Goal: Task Accomplishment & Management: Manage account settings

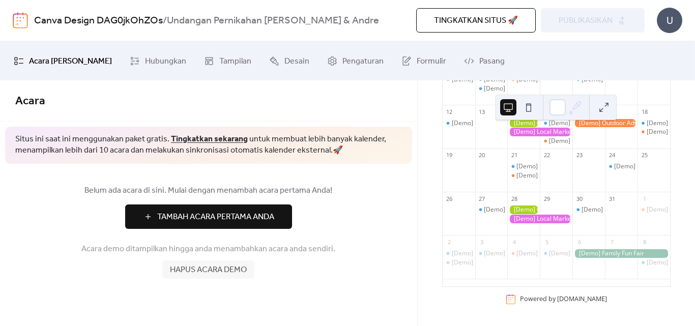
scroll to position [11, 0]
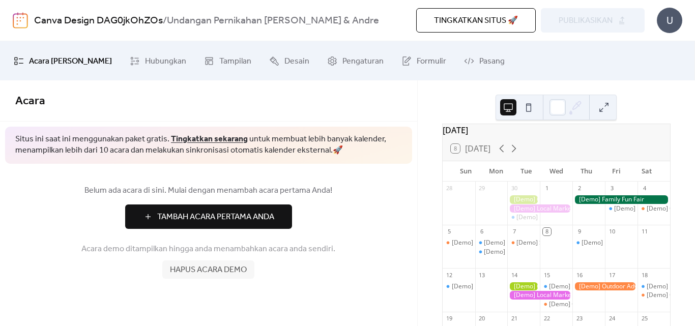
click at [530, 111] on button at bounding box center [529, 107] width 16 height 16
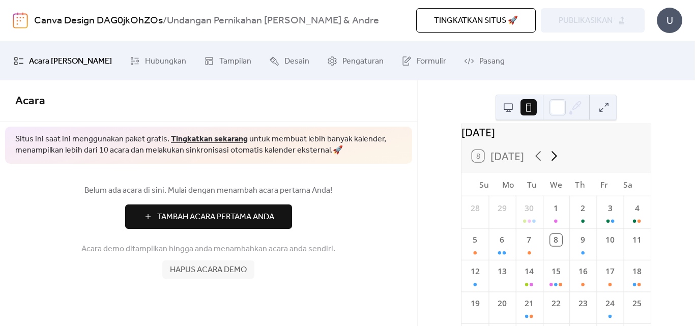
click at [555, 161] on icon at bounding box center [555, 156] width 6 height 10
click at [626, 252] on div "8" at bounding box center [637, 244] width 27 height 32
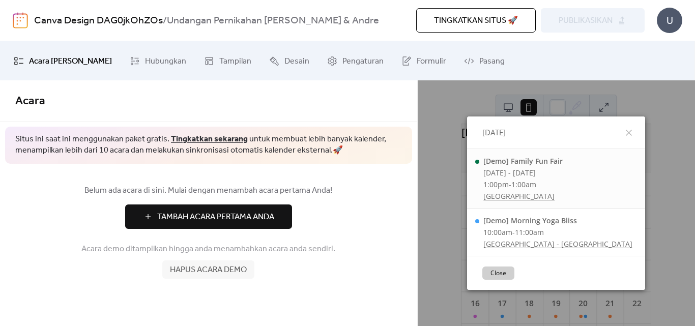
click at [565, 185] on div "[Demo] Family Fun Fair Thu, Nov 6 - Sat, Nov 8 1:00pm - 1:00am Prospect Park" at bounding box center [556, 179] width 178 height 60
click at [243, 219] on span "Tambah Acara Pertama Anda" at bounding box center [215, 217] width 117 height 12
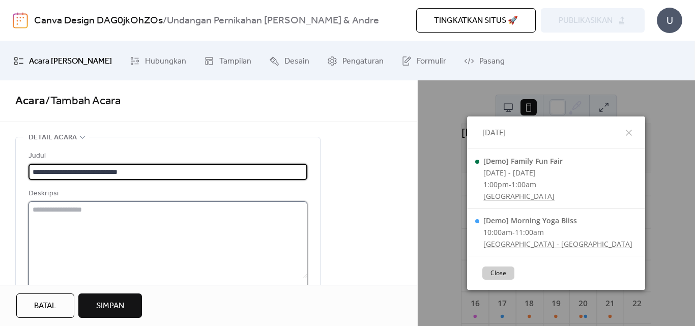
click at [47, 214] on textarea at bounding box center [168, 240] width 279 height 77
click at [63, 172] on input "**********" at bounding box center [168, 172] width 279 height 16
type input "**********"
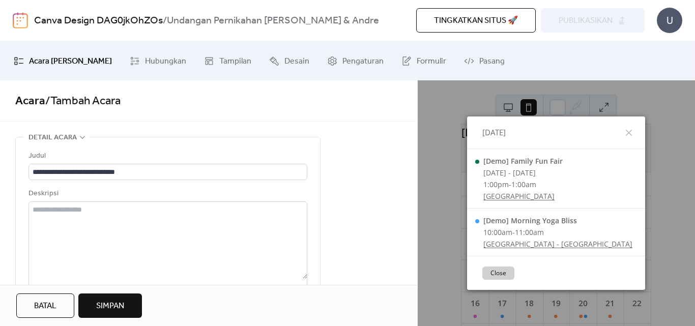
click at [119, 309] on span "Simpan" at bounding box center [110, 306] width 28 height 12
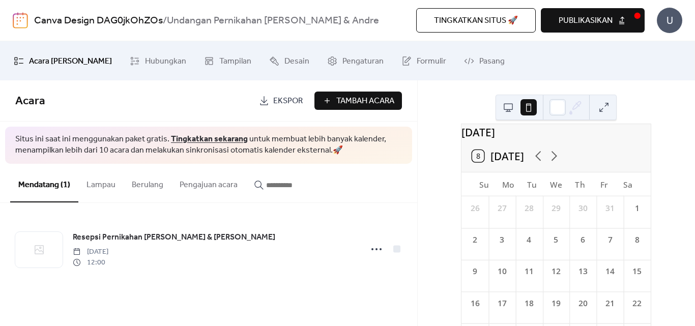
click at [632, 246] on div "8" at bounding box center [638, 240] width 12 height 12
click at [554, 164] on icon at bounding box center [555, 156] width 16 height 16
click at [536, 161] on icon at bounding box center [538, 156] width 6 height 10
click at [632, 246] on div "8" at bounding box center [638, 240] width 12 height 12
click at [477, 164] on button "8 Today" at bounding box center [498, 156] width 61 height 18
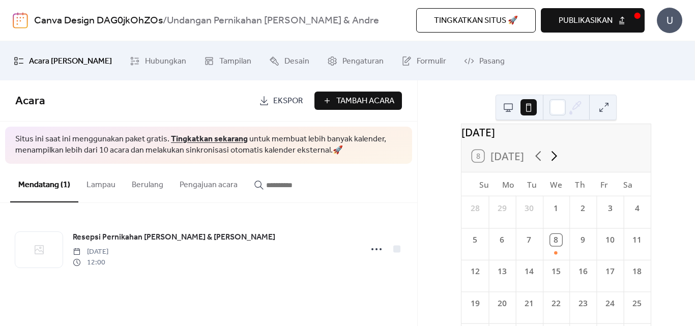
click at [555, 164] on icon at bounding box center [555, 156] width 16 height 16
click at [632, 246] on div "8" at bounding box center [638, 240] width 12 height 12
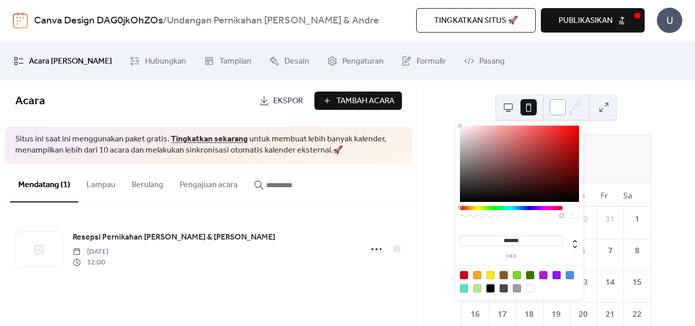
click at [558, 106] on div at bounding box center [558, 107] width 16 height 16
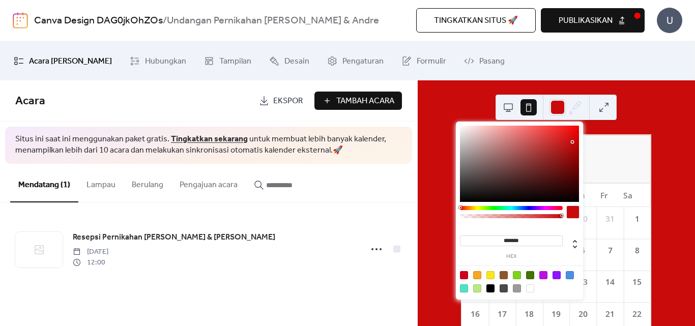
click at [573, 142] on div at bounding box center [519, 164] width 119 height 76
click at [489, 276] on div at bounding box center [491, 275] width 8 height 8
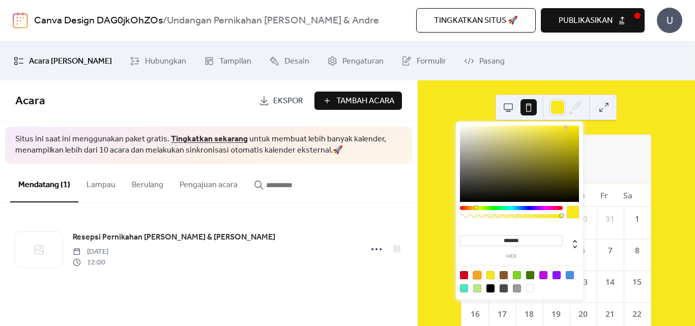
click at [478, 276] on div at bounding box center [477, 275] width 8 height 8
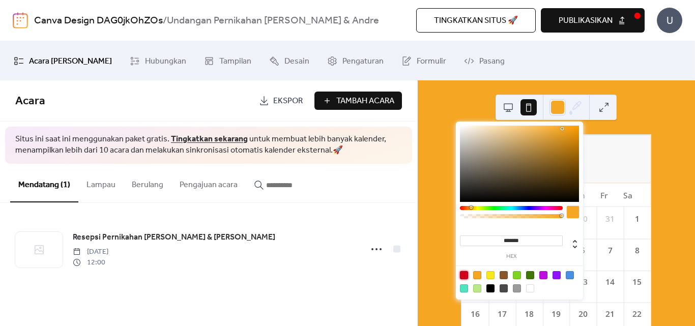
click at [463, 276] on div at bounding box center [464, 275] width 8 height 8
type input "*******"
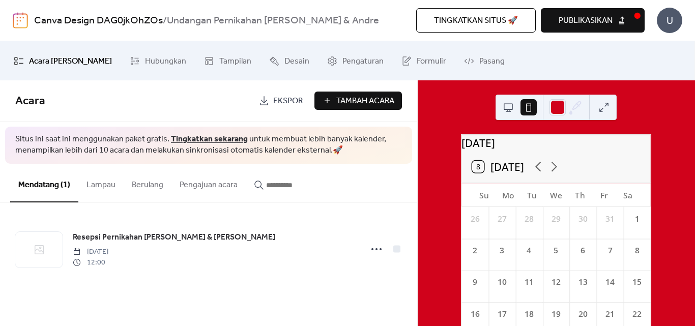
click at [504, 104] on button at bounding box center [508, 107] width 16 height 16
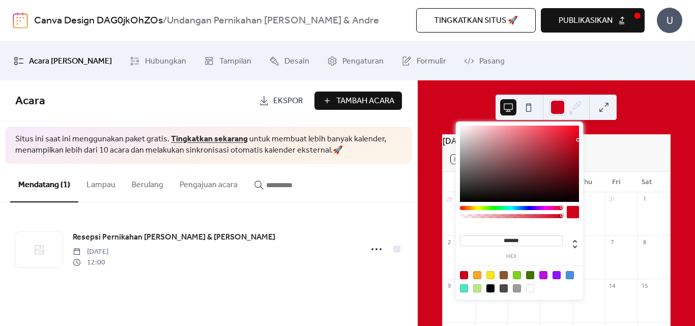
click at [574, 108] on icon at bounding box center [577, 106] width 8 height 8
type input "*******"
click at [574, 177] on div at bounding box center [519, 164] width 119 height 76
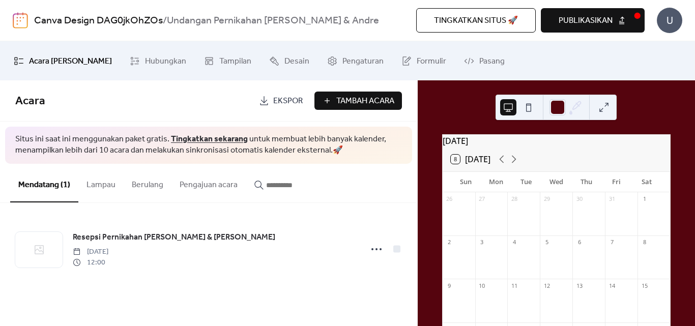
click at [606, 109] on button at bounding box center [604, 107] width 16 height 16
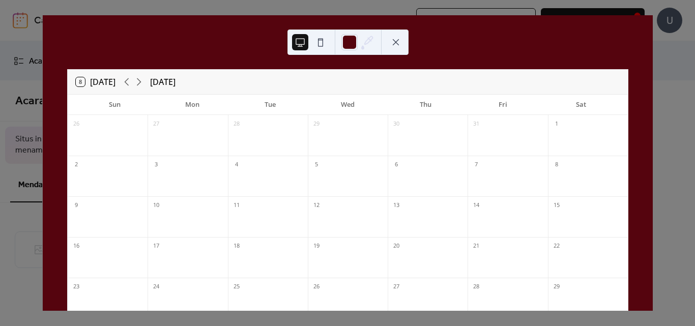
click at [394, 40] on button at bounding box center [396, 42] width 16 height 16
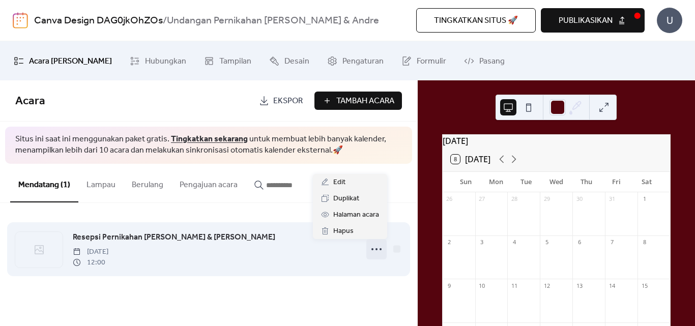
click at [379, 248] on icon at bounding box center [377, 249] width 16 height 16
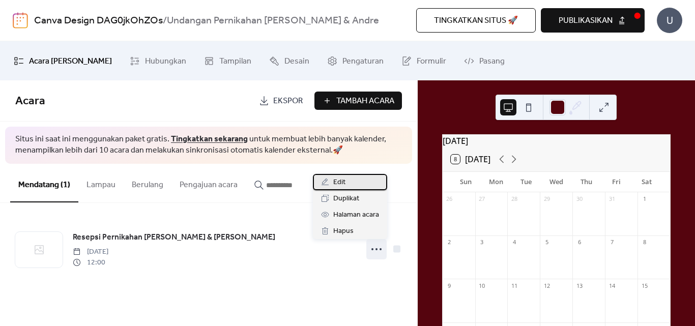
click at [333, 181] on span "Edit" at bounding box center [339, 183] width 12 height 12
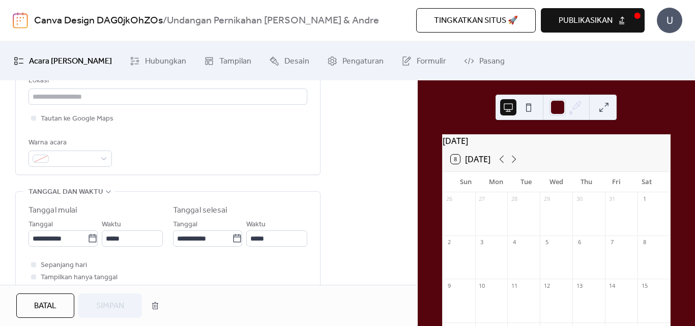
scroll to position [254, 0]
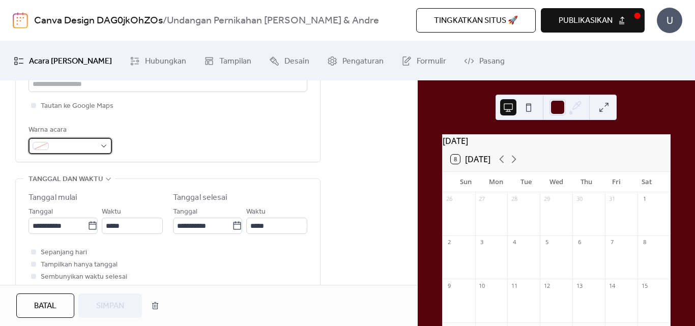
click at [103, 147] on div at bounding box center [70, 146] width 83 height 16
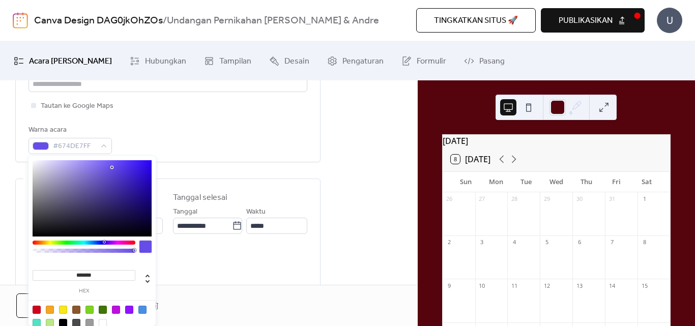
click at [112, 167] on div at bounding box center [92, 198] width 119 height 76
click at [81, 164] on div at bounding box center [92, 198] width 119 height 76
click at [69, 162] on div at bounding box center [92, 198] width 119 height 76
click at [122, 242] on div at bounding box center [84, 243] width 103 height 4
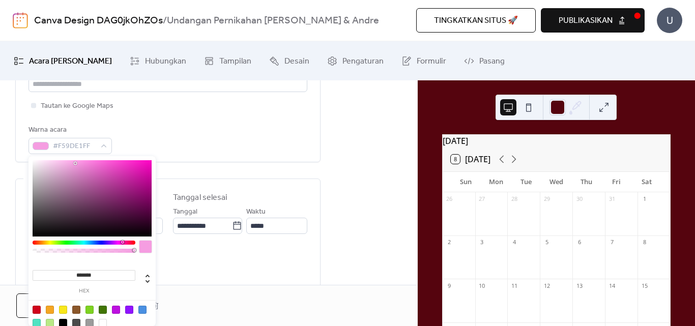
click at [75, 163] on div at bounding box center [92, 198] width 119 height 76
click at [35, 309] on div at bounding box center [37, 310] width 8 height 8
type input "*******"
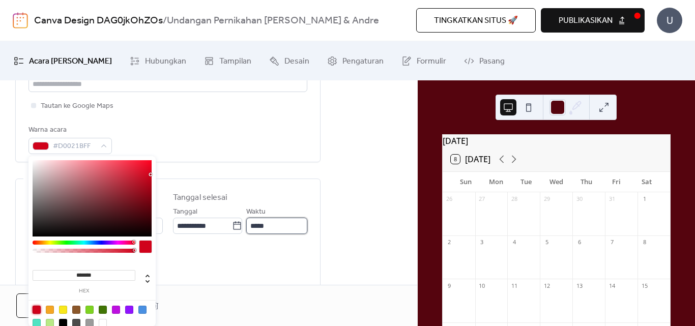
click at [273, 224] on input "*****" at bounding box center [276, 226] width 61 height 16
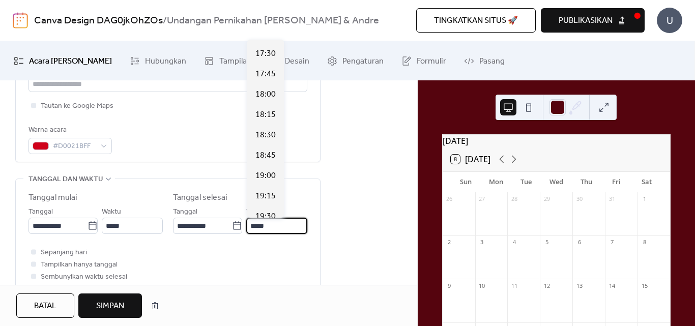
scroll to position [509, 0]
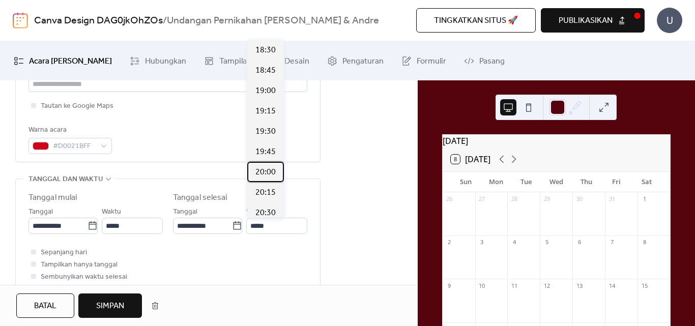
click at [271, 174] on span "20:00" at bounding box center [266, 172] width 20 height 12
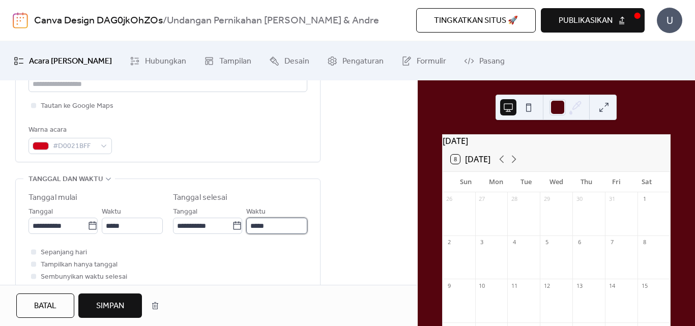
click at [271, 225] on input "*****" at bounding box center [276, 226] width 61 height 16
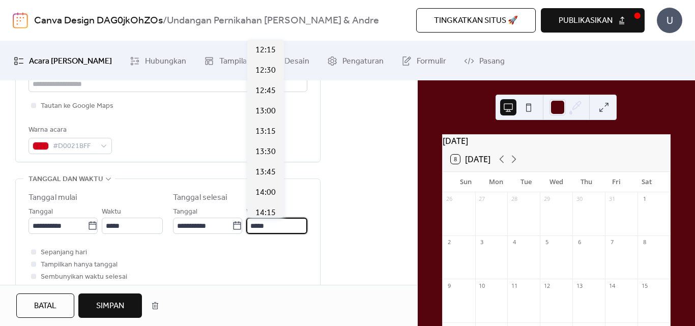
scroll to position [631, 0]
click at [271, 215] on span "22:00" at bounding box center [266, 213] width 20 height 12
type input "*****"
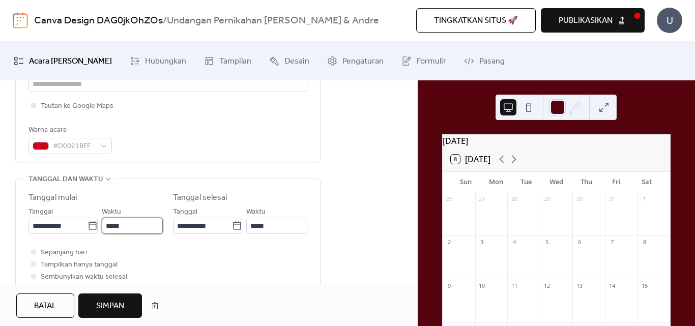
click at [125, 224] on input "*****" at bounding box center [132, 226] width 61 height 16
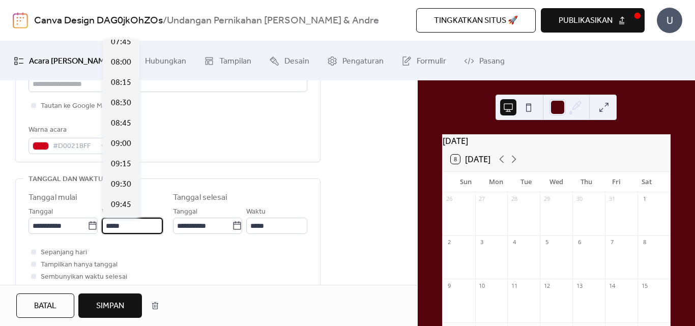
scroll to position [553, 0]
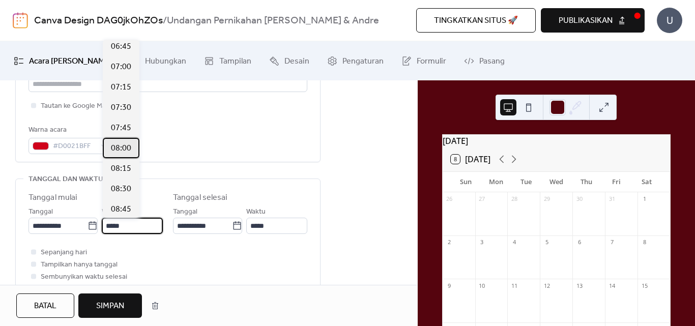
click at [120, 150] on span "08:00" at bounding box center [121, 149] width 20 height 12
type input "*****"
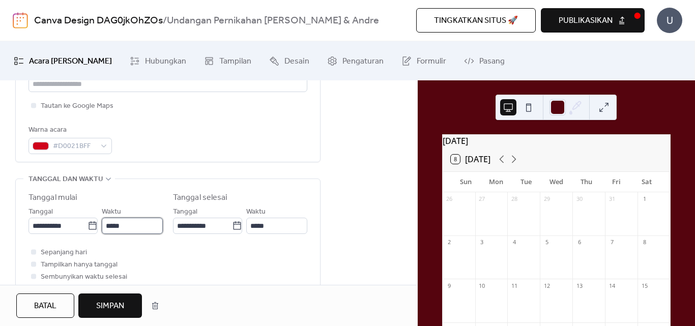
click at [126, 224] on input "*****" at bounding box center [132, 226] width 61 height 16
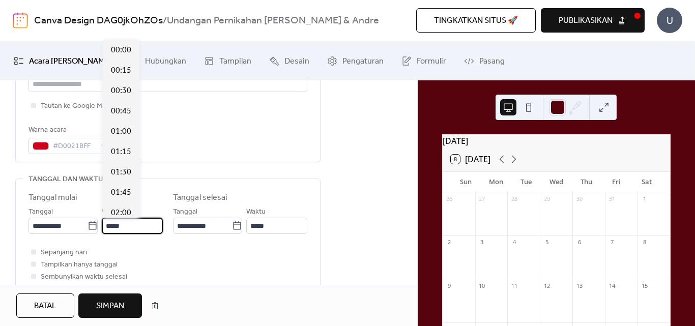
scroll to position [651, 0]
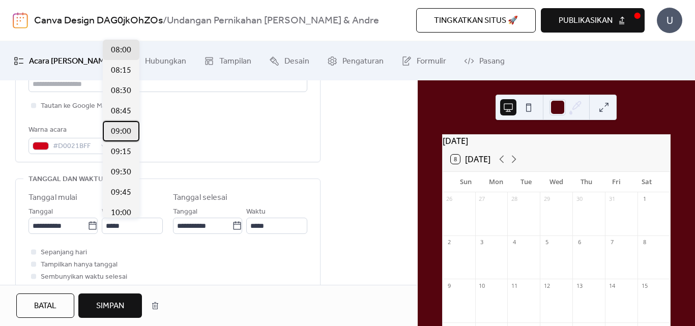
click at [127, 134] on span "09:00" at bounding box center [121, 132] width 20 height 12
type input "*****"
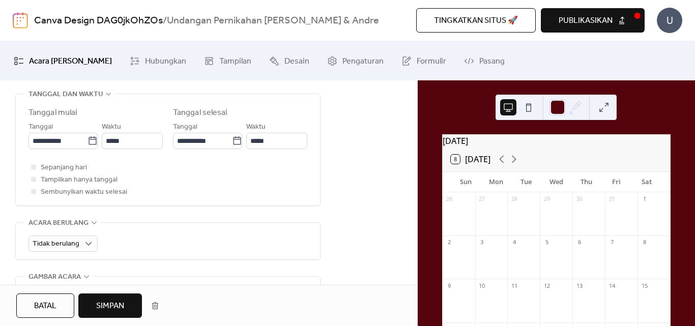
scroll to position [254, 0]
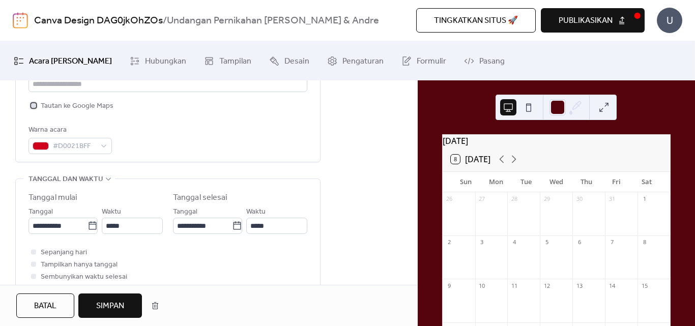
click at [34, 107] on div at bounding box center [33, 105] width 5 height 5
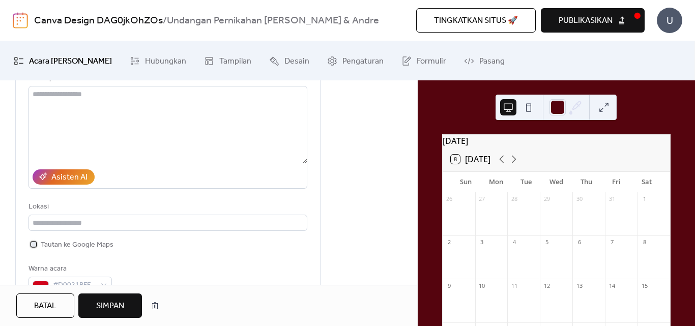
scroll to position [85, 0]
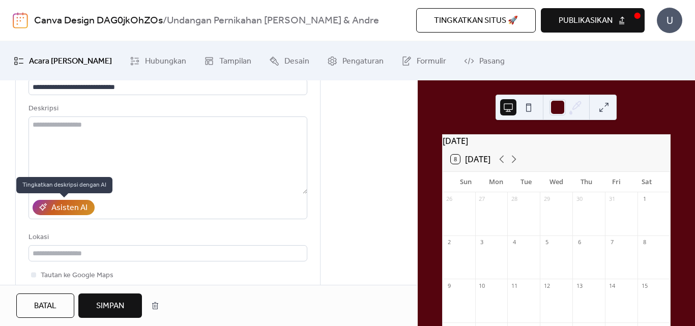
click at [74, 209] on div "Asisten AI" at bounding box center [69, 208] width 36 height 12
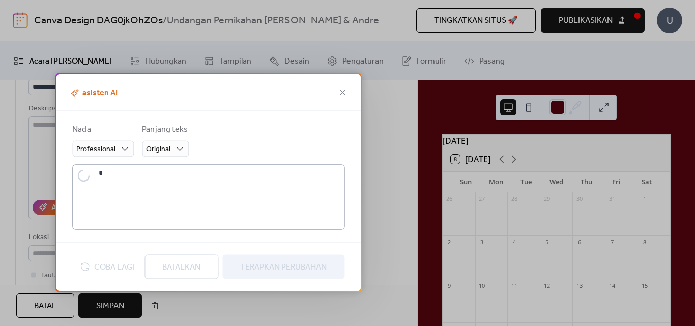
type textarea "**********"
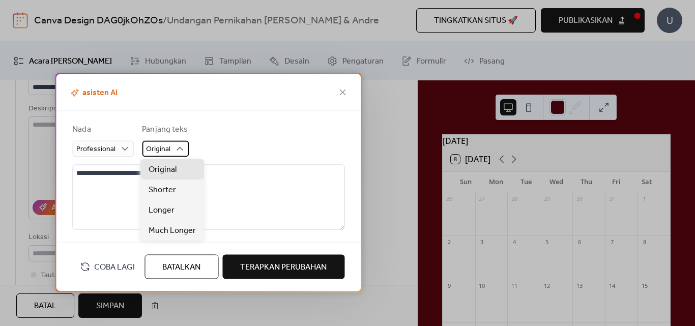
click at [175, 151] on icon at bounding box center [180, 149] width 10 height 10
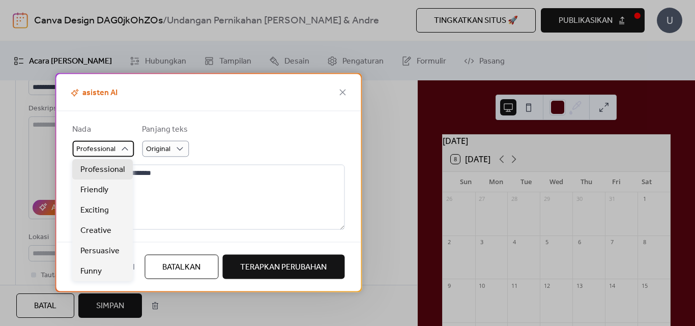
click at [124, 150] on icon at bounding box center [125, 149] width 10 height 10
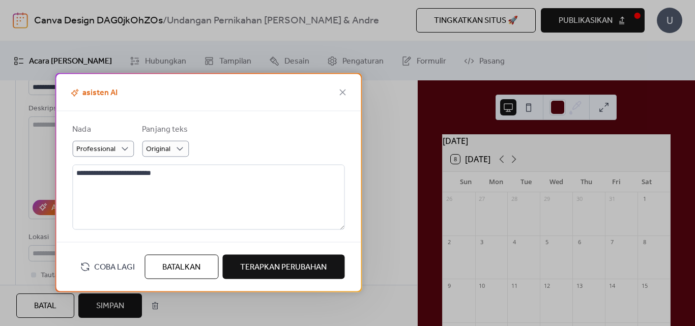
click at [258, 270] on span "Terapkan Perubahan" at bounding box center [283, 268] width 87 height 12
type textarea "**********"
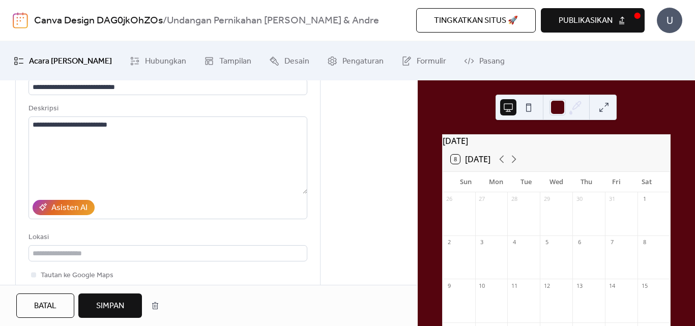
scroll to position [169, 0]
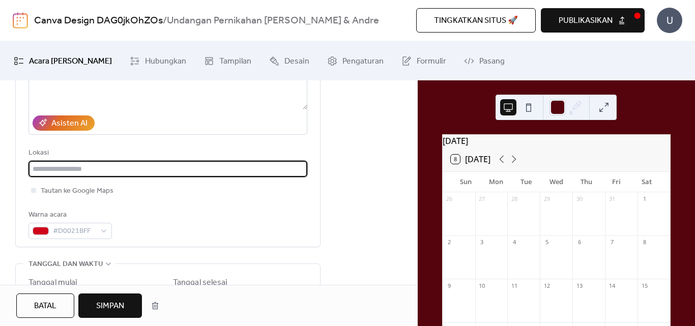
click at [117, 174] on input "text" at bounding box center [168, 169] width 279 height 16
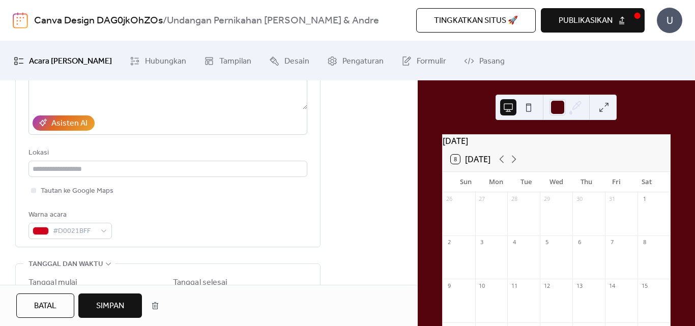
click at [351, 199] on div "**********" at bounding box center [208, 295] width 417 height 656
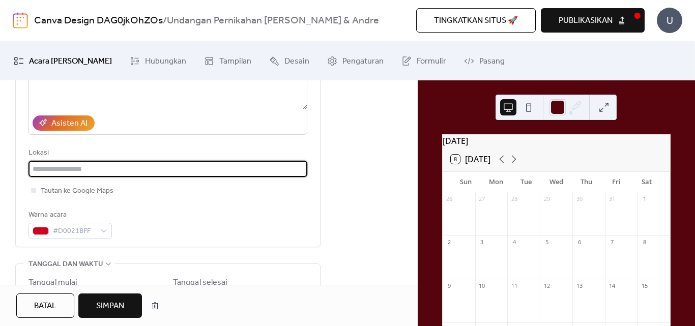
click at [90, 168] on input "text" at bounding box center [168, 169] width 279 height 16
paste input "**********"
click at [174, 167] on input "**********" at bounding box center [168, 169] width 279 height 16
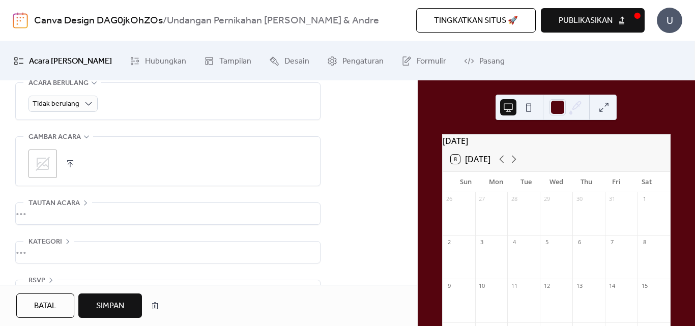
scroll to position [509, 0]
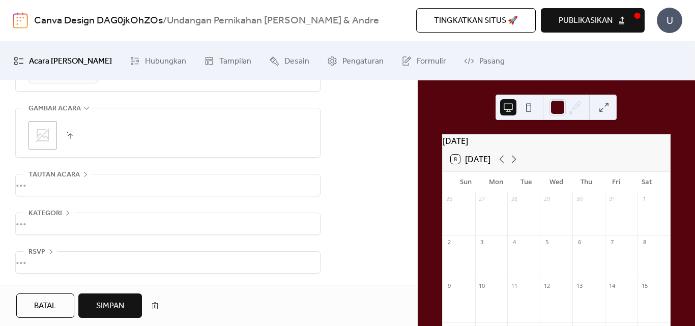
type input "**********"
click at [70, 138] on button "button" at bounding box center [70, 135] width 14 height 14
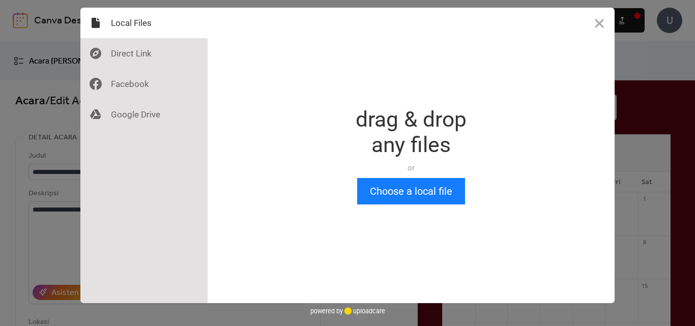
scroll to position [0, 0]
click at [412, 189] on button "Choose a local file" at bounding box center [411, 191] width 108 height 26
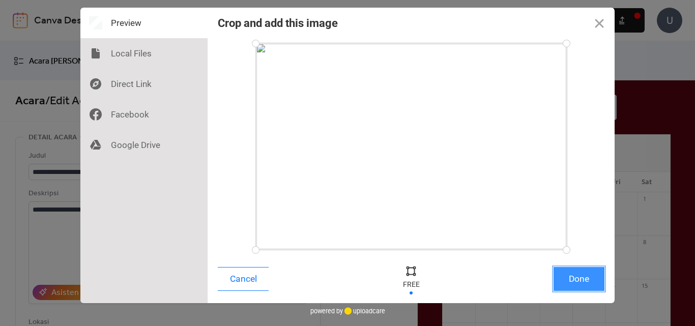
click at [576, 278] on button "Done" at bounding box center [579, 279] width 51 height 24
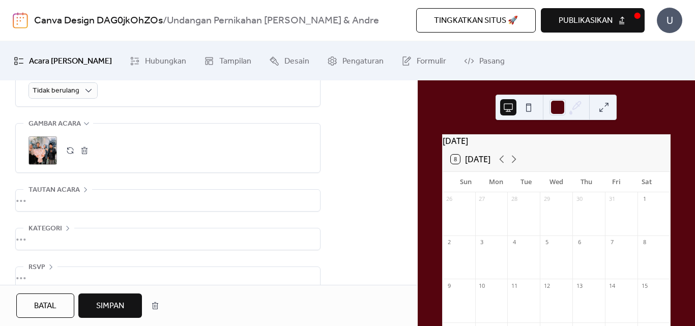
scroll to position [510, 0]
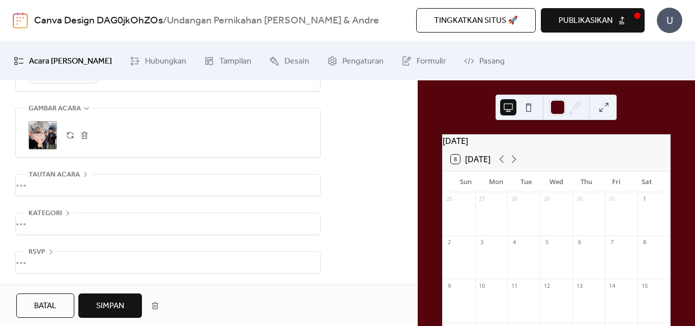
click at [36, 183] on div "•••" at bounding box center [168, 185] width 304 height 21
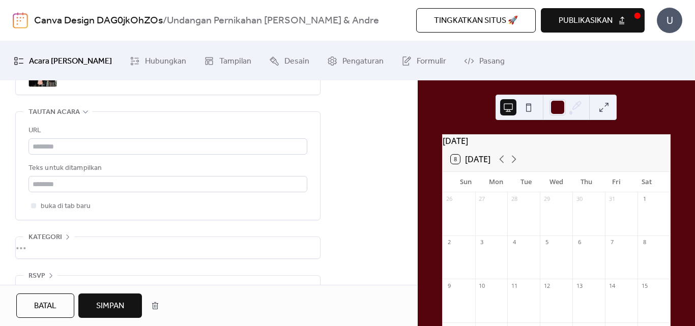
scroll to position [595, 0]
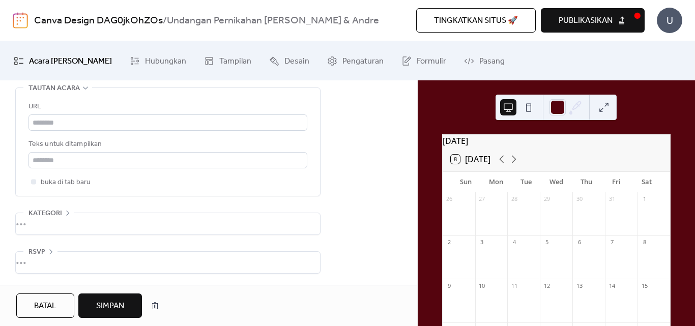
click at [34, 222] on div "•••" at bounding box center [168, 223] width 304 height 21
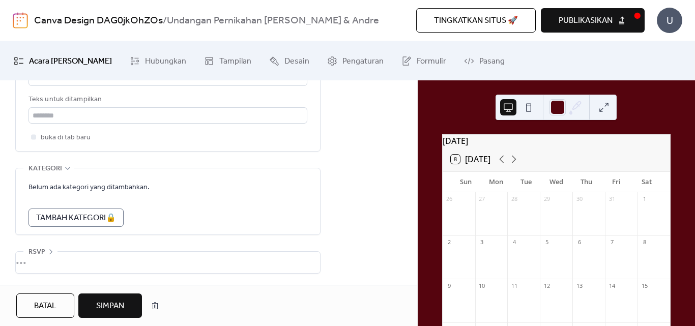
click at [38, 262] on div "•••" at bounding box center [168, 262] width 304 height 21
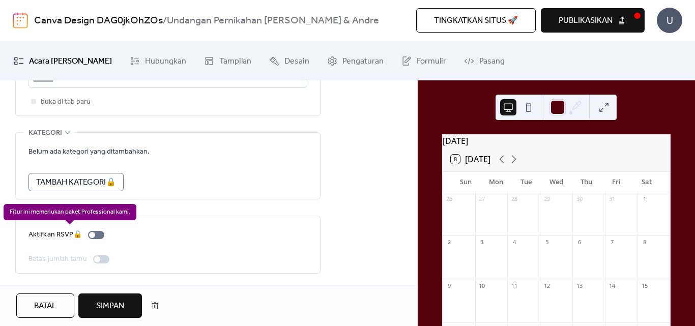
click at [93, 234] on div "Aktifkan RSVP 🔒" at bounding box center [69, 235] width 80 height 12
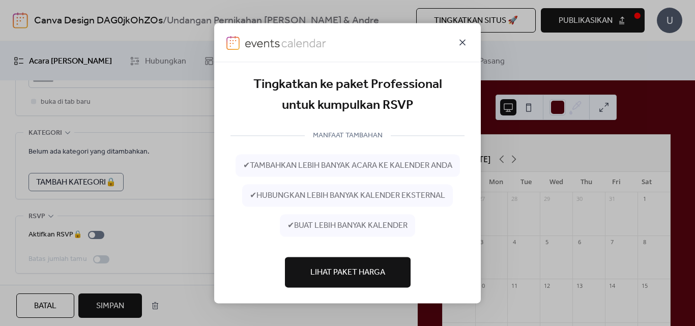
click at [464, 44] on icon at bounding box center [463, 42] width 12 height 12
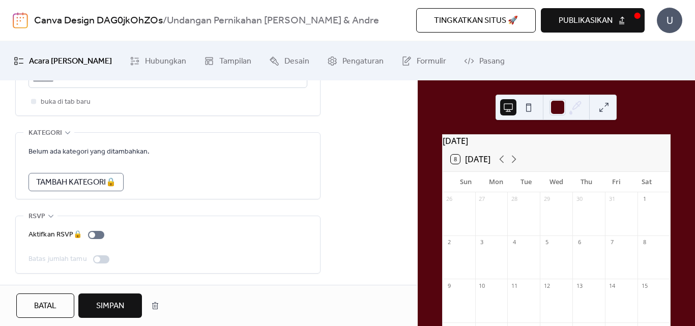
click at [96, 258] on div at bounding box center [97, 260] width 6 height 6
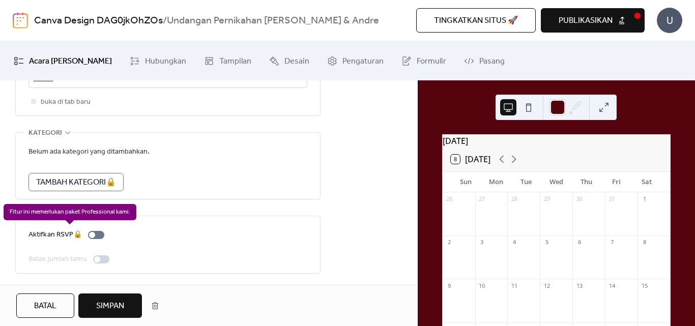
click at [94, 235] on div "Aktifkan RSVP 🔒" at bounding box center [69, 235] width 80 height 12
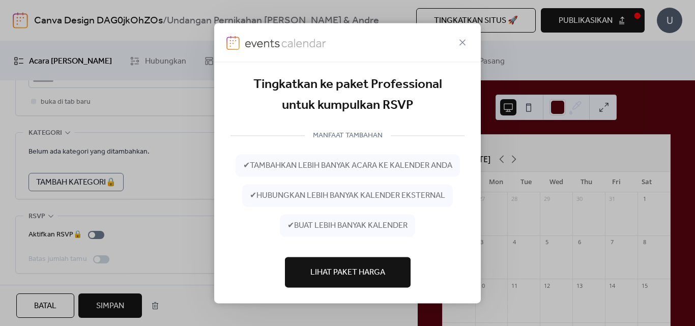
click at [352, 272] on span "Lihat Paket Harga" at bounding box center [347, 273] width 75 height 12
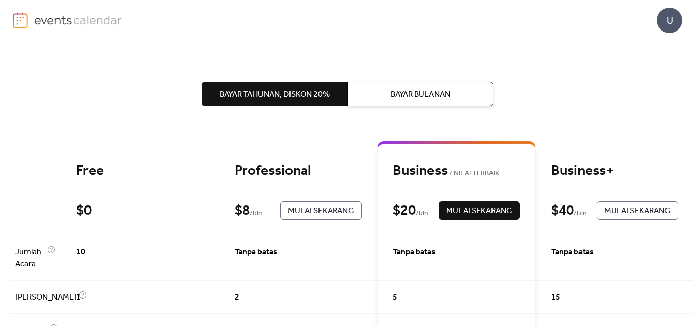
click at [90, 218] on div "$ 0" at bounding box center [83, 211] width 15 height 18
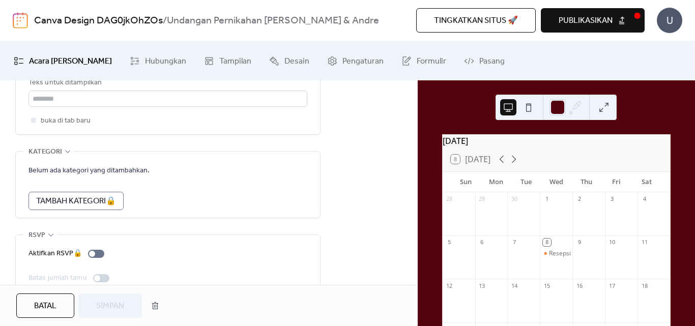
scroll to position [677, 0]
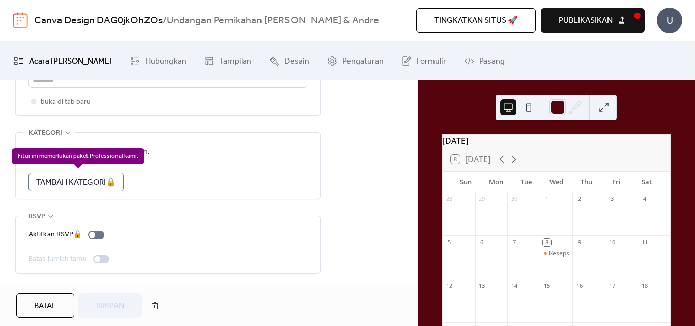
click at [109, 180] on div "Tambah Kategori 🔒" at bounding box center [76, 182] width 95 height 18
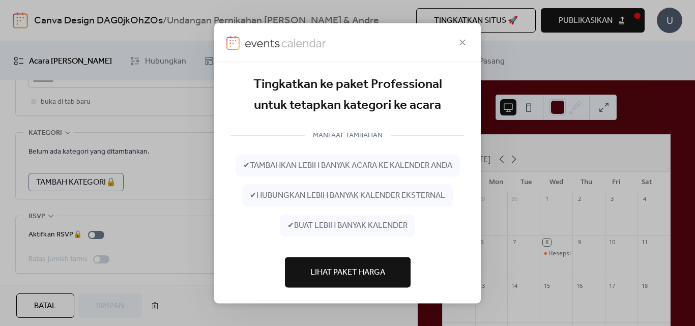
click at [146, 188] on div "Tingkatkan ke paket Professional untuk tetapkan kategori ke acara MANFAAT TAMBA…" at bounding box center [347, 163] width 695 height 326
click at [467, 42] on icon at bounding box center [463, 42] width 12 height 12
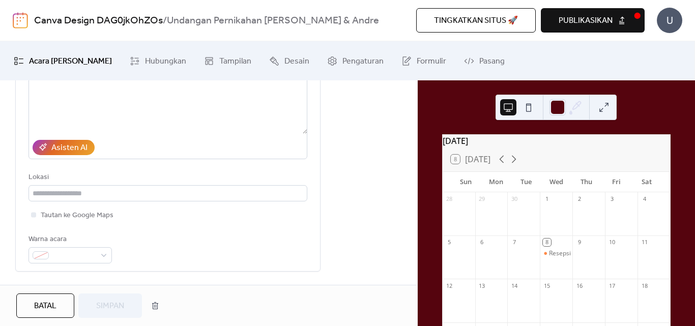
scroll to position [169, 0]
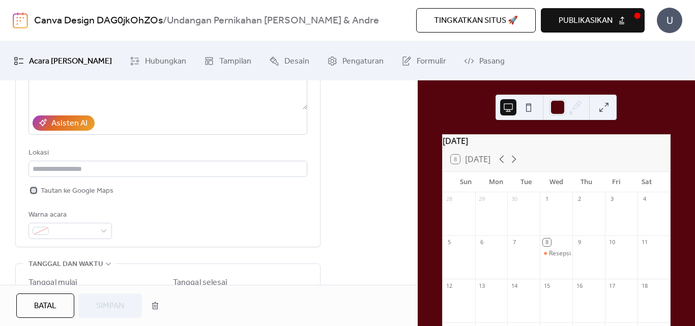
click at [34, 191] on div at bounding box center [33, 190] width 5 height 5
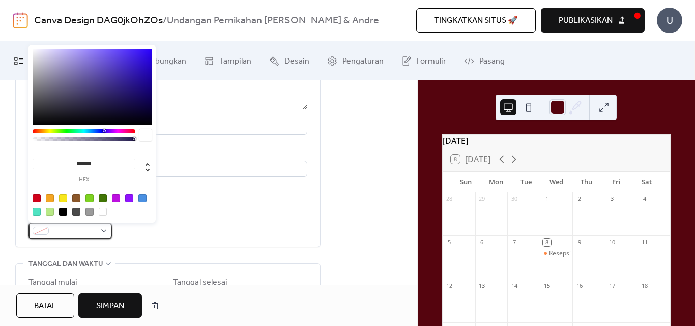
click at [105, 233] on div at bounding box center [70, 231] width 83 height 16
click at [38, 198] on div at bounding box center [37, 198] width 8 height 8
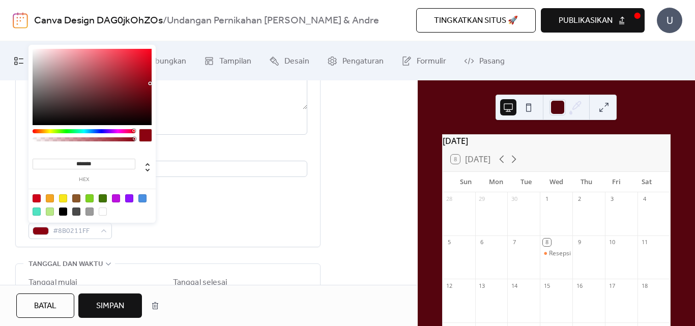
type input "*******"
drag, startPoint x: 150, startPoint y: 64, endPoint x: 150, endPoint y: 83, distance: 19.3
click at [150, 83] on div at bounding box center [92, 87] width 119 height 76
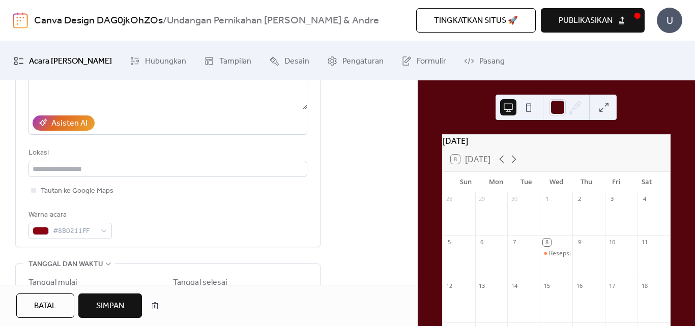
click at [117, 305] on span "Simpan" at bounding box center [110, 306] width 28 height 12
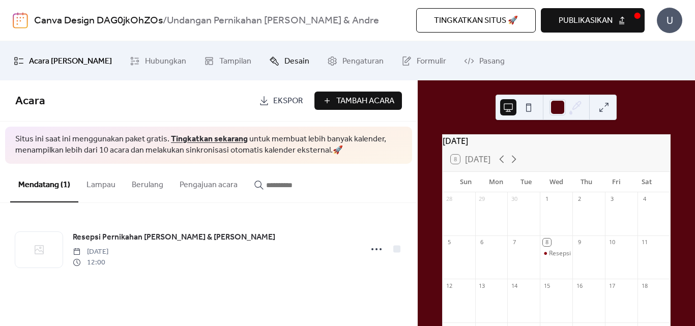
click at [285, 65] on span "Desain" at bounding box center [297, 61] width 25 height 16
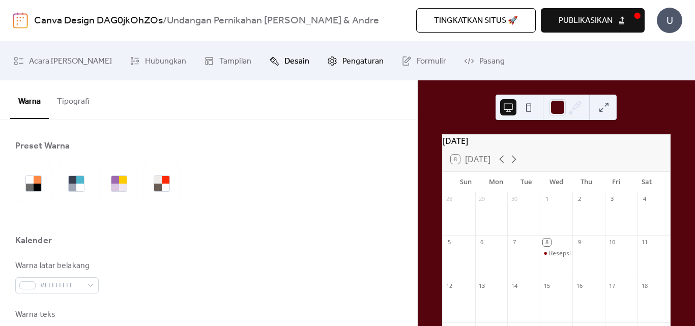
click at [343, 66] on span "Pengaturan" at bounding box center [363, 61] width 41 height 16
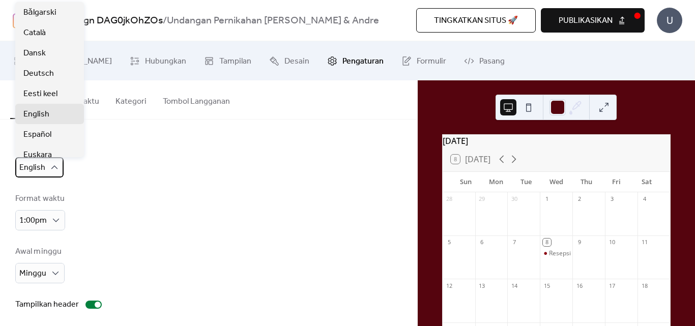
click at [53, 165] on icon at bounding box center [54, 167] width 10 height 10
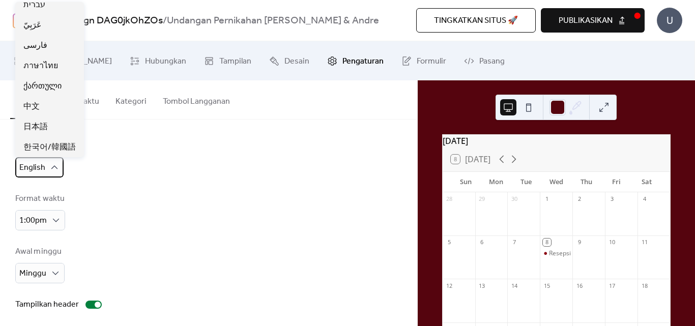
click at [56, 168] on icon at bounding box center [54, 167] width 7 height 4
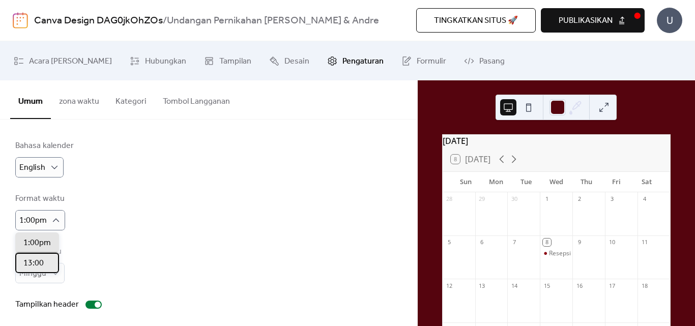
click at [45, 264] on div "13:00" at bounding box center [37, 263] width 44 height 20
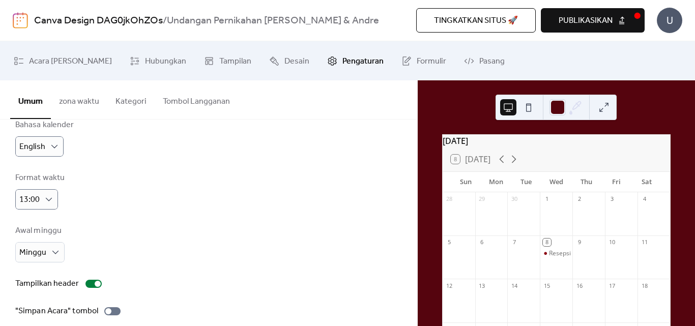
scroll to position [0, 0]
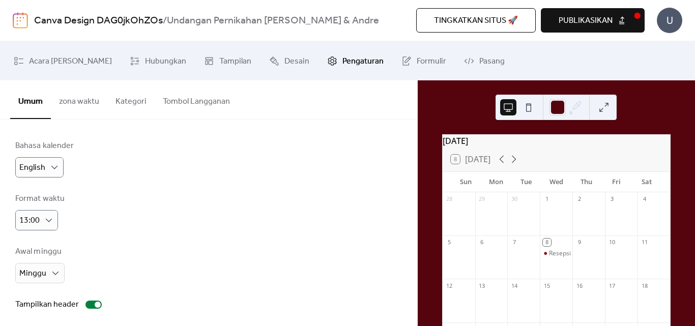
click at [94, 103] on button "zona waktu" at bounding box center [79, 99] width 56 height 38
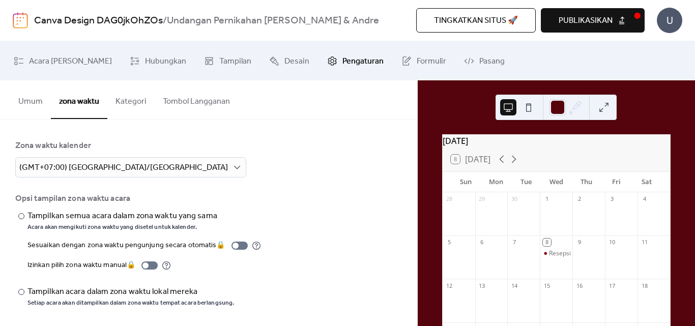
scroll to position [2, 0]
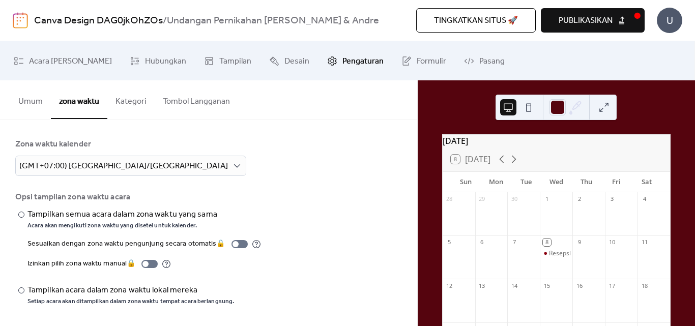
click at [133, 107] on button "Kategori" at bounding box center [130, 99] width 47 height 38
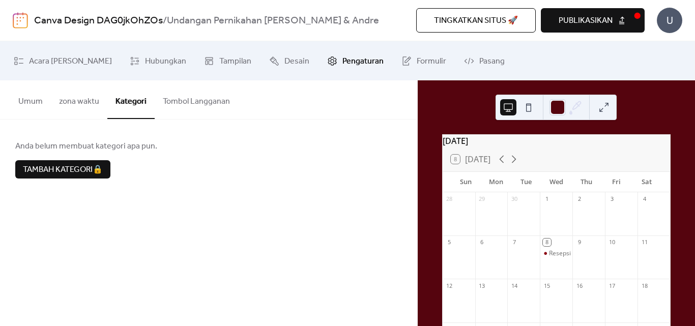
click at [183, 102] on button "Tombol Langganan" at bounding box center [196, 99] width 83 height 38
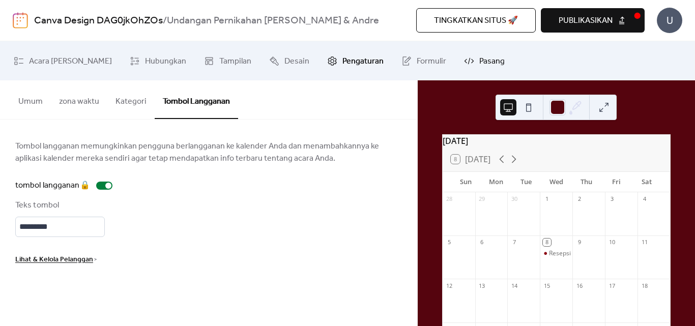
click at [479, 62] on span "Pasang" at bounding box center [491, 61] width 25 height 16
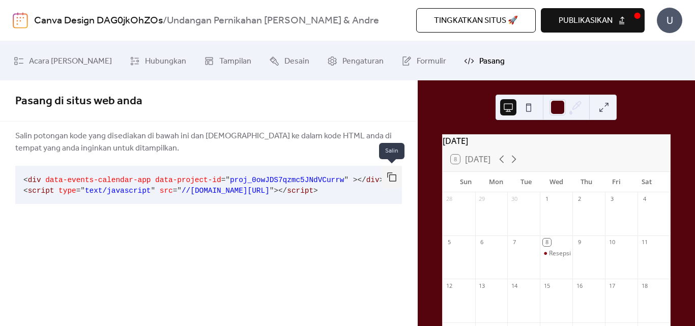
click at [394, 177] on button "button" at bounding box center [392, 177] width 20 height 22
click at [402, 64] on icon at bounding box center [407, 61] width 10 height 10
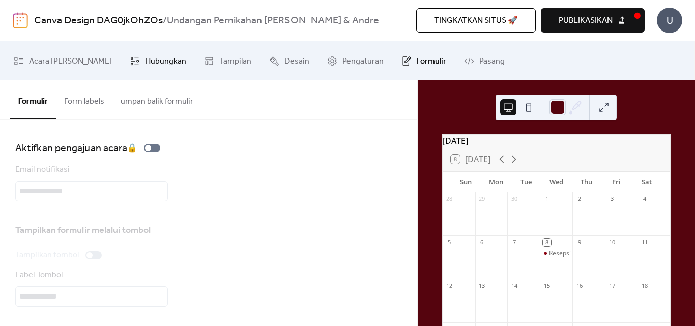
click at [145, 61] on span "Hubungkan" at bounding box center [165, 61] width 41 height 16
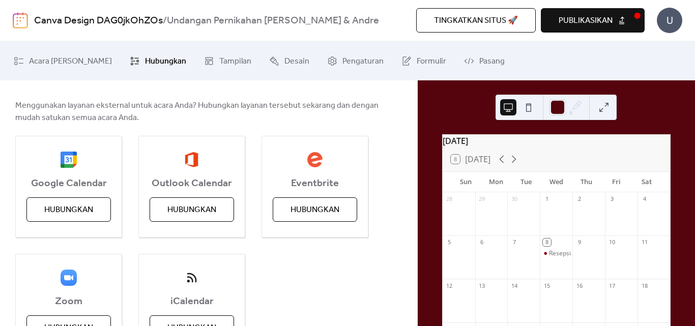
scroll to position [156, 0]
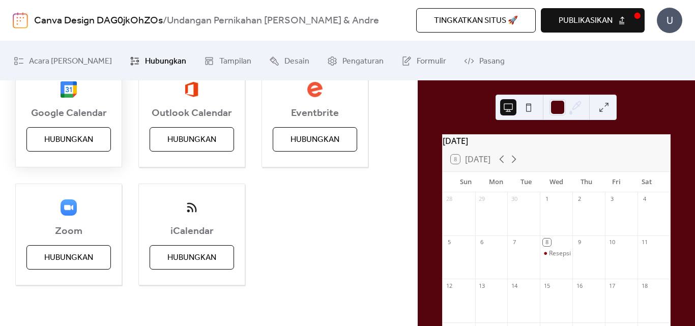
click at [71, 140] on span "Hubungkan" at bounding box center [68, 140] width 49 height 12
click at [517, 163] on icon at bounding box center [514, 160] width 5 height 8
click at [455, 165] on button "8 Today" at bounding box center [470, 159] width 47 height 14
click at [514, 163] on icon at bounding box center [514, 159] width 12 height 12
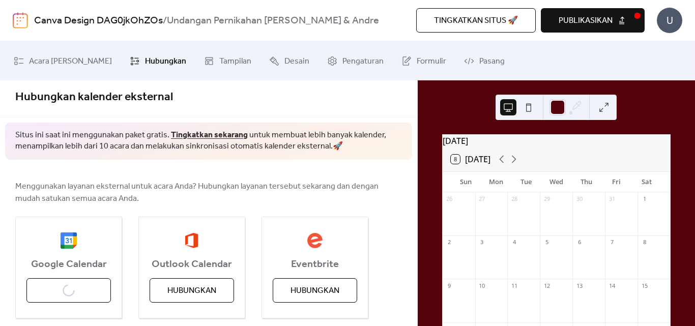
scroll to position [0, 0]
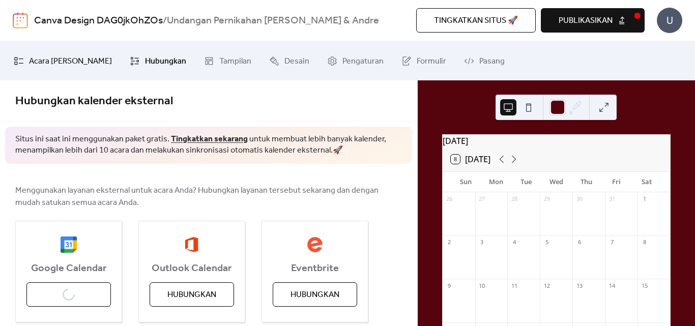
click at [33, 63] on span "Acara [PERSON_NAME]" at bounding box center [70, 61] width 83 height 16
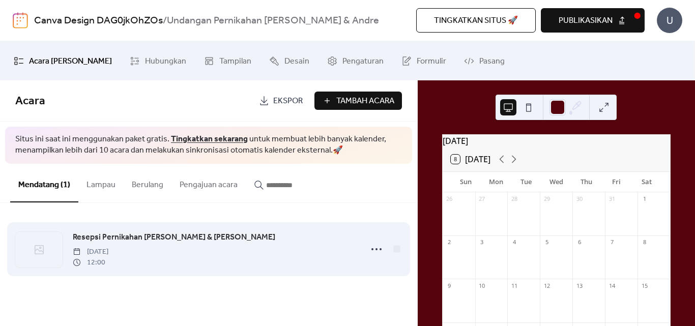
click at [253, 268] on div "Resepsi Pernikahan Idha & Andre Rabu, Oktober 8, 2025 12:00" at bounding box center [208, 249] width 387 height 62
click at [108, 255] on span "Rabu, Oktober 8, 2025" at bounding box center [91, 252] width 36 height 11
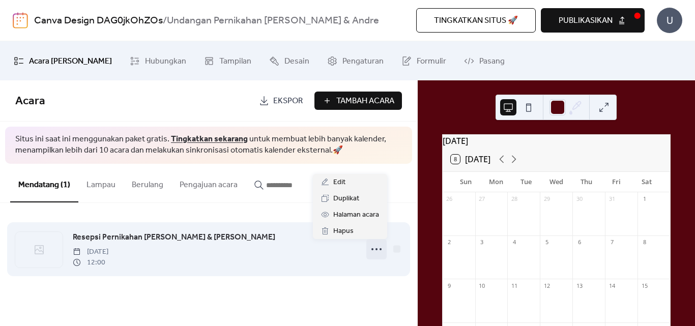
click at [373, 250] on icon at bounding box center [377, 249] width 16 height 16
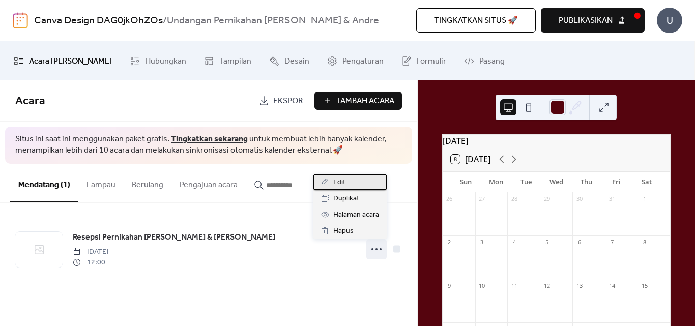
click at [335, 181] on span "Edit" at bounding box center [339, 183] width 12 height 12
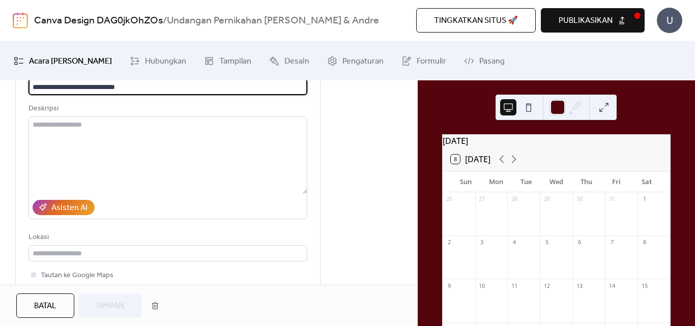
scroll to position [169, 0]
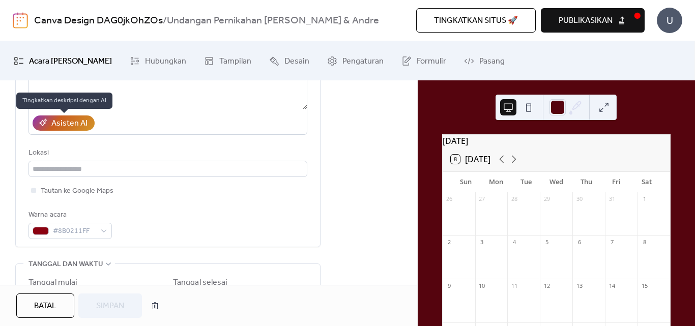
click at [64, 123] on div "Asisten AI" at bounding box center [69, 124] width 36 height 12
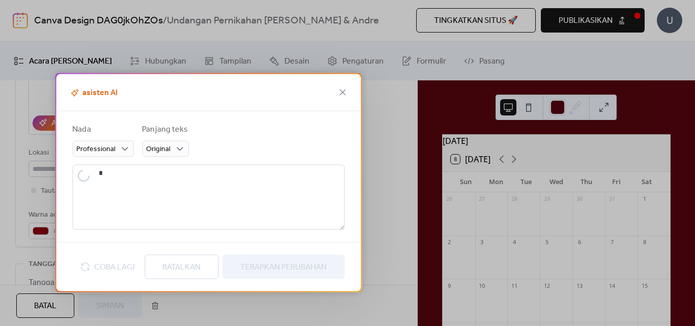
type textarea "**********"
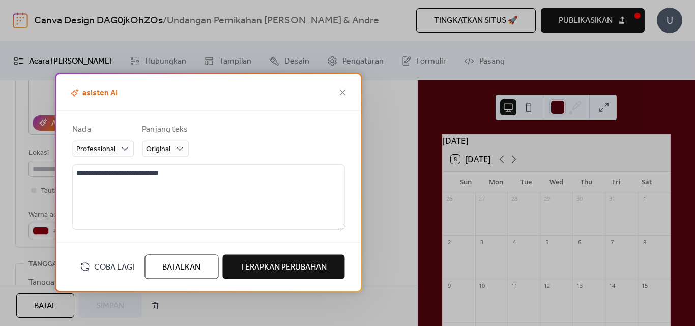
click at [107, 269] on span "Coba Lagi" at bounding box center [114, 268] width 41 height 12
type textarea "**********"
click at [276, 273] on span "Terapkan Perubahan" at bounding box center [283, 268] width 87 height 12
type textarea "**********"
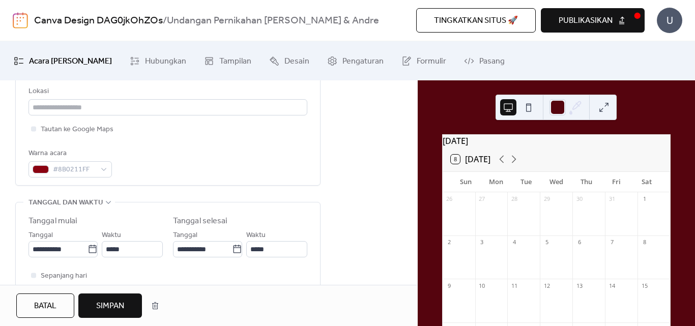
scroll to position [254, 0]
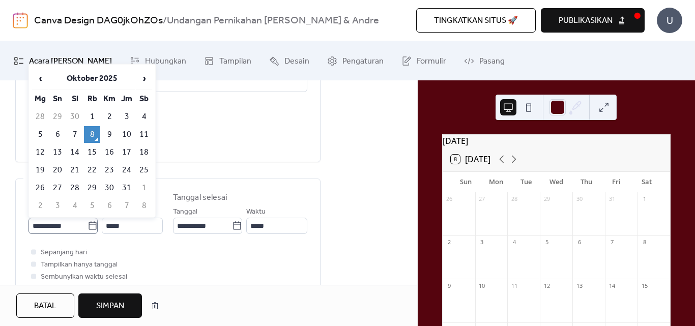
click at [88, 227] on icon at bounding box center [93, 226] width 10 height 10
click at [87, 227] on input "**********" at bounding box center [58, 226] width 59 height 16
click at [144, 81] on span "›" at bounding box center [143, 78] width 15 height 20
click at [147, 135] on td "8" at bounding box center [144, 134] width 16 height 17
type input "**********"
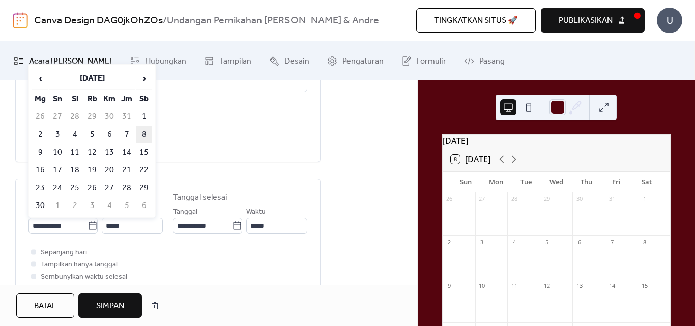
type input "**********"
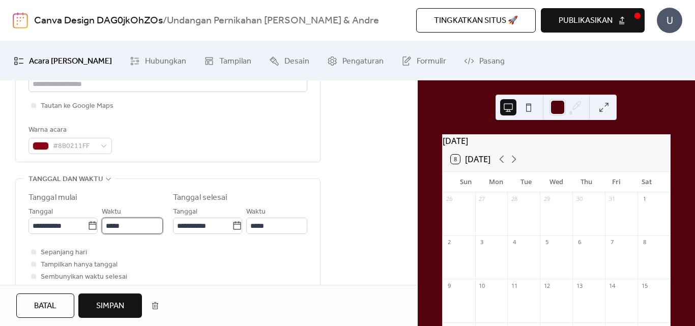
click at [124, 223] on input "*****" at bounding box center [132, 226] width 61 height 16
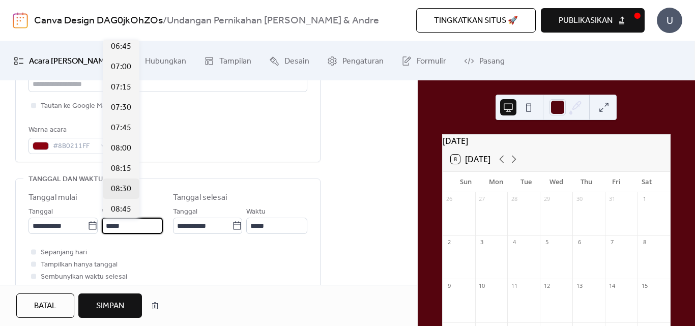
scroll to position [638, 0]
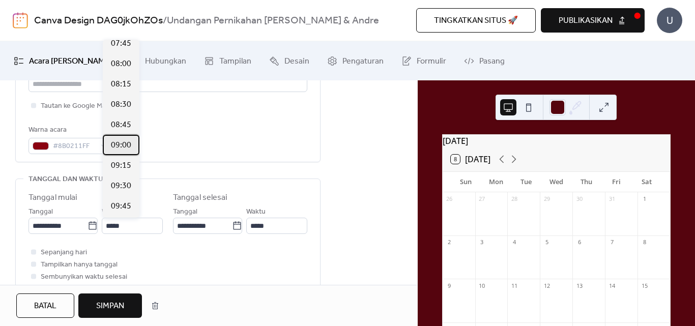
click at [126, 147] on span "09:00" at bounding box center [121, 145] width 20 height 12
type input "*****"
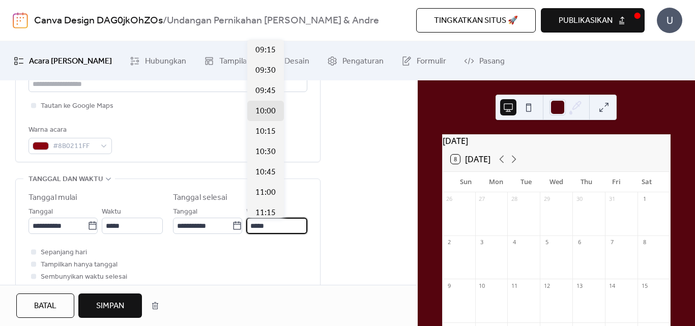
click at [268, 225] on input "*****" at bounding box center [276, 226] width 61 height 16
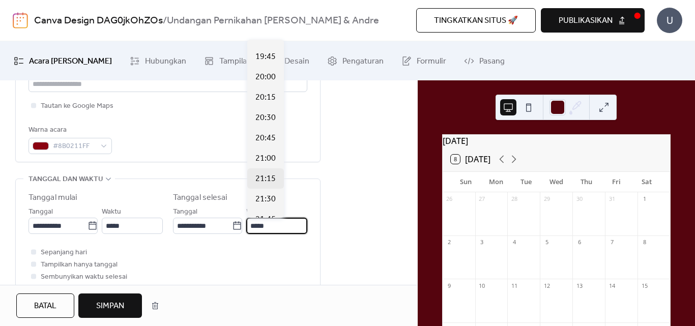
scroll to position [933, 0]
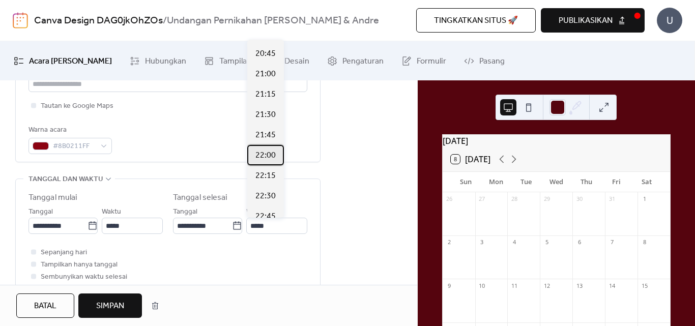
click at [271, 156] on span "22:00" at bounding box center [266, 156] width 20 height 12
type input "*****"
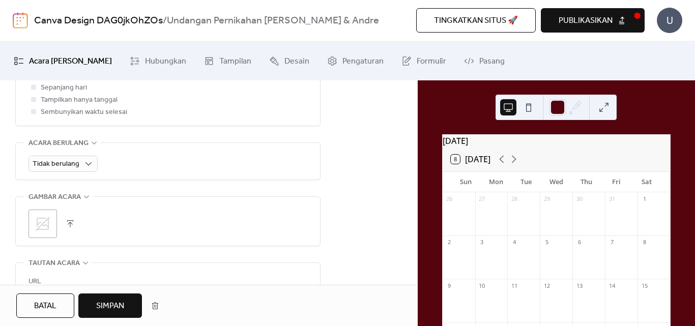
scroll to position [424, 0]
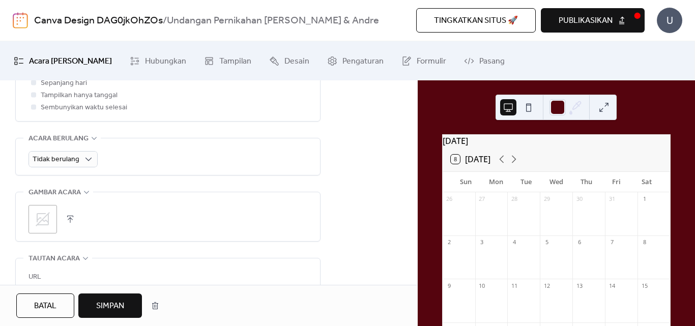
click at [69, 219] on button "button" at bounding box center [70, 219] width 14 height 14
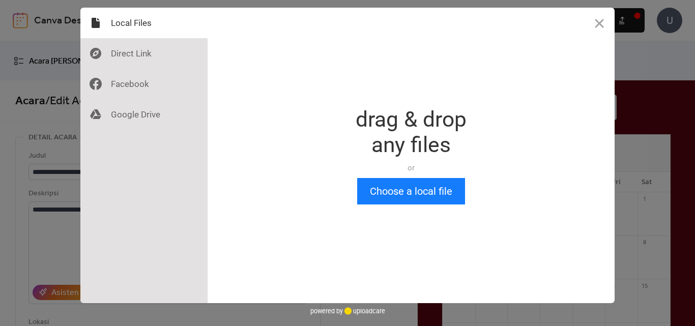
scroll to position [0, 0]
click at [440, 188] on button "Choose a local file" at bounding box center [411, 191] width 108 height 26
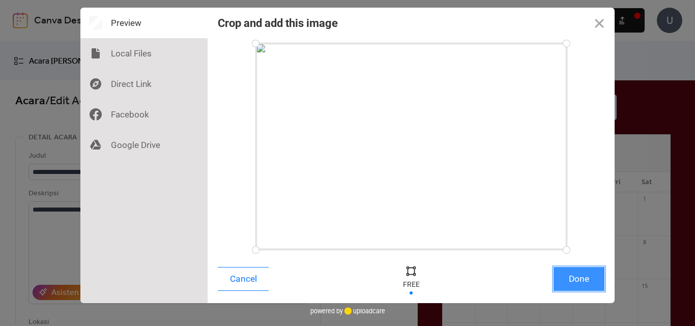
click at [568, 281] on button "Done" at bounding box center [579, 279] width 51 height 24
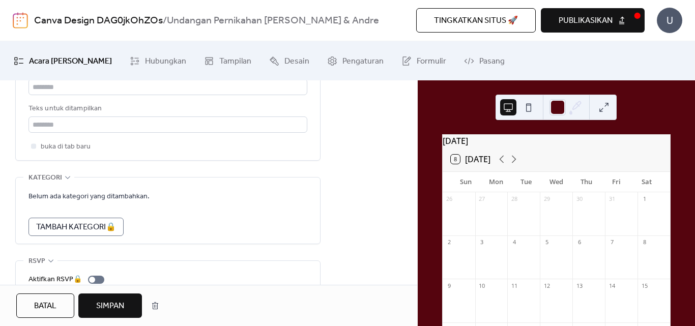
scroll to position [677, 0]
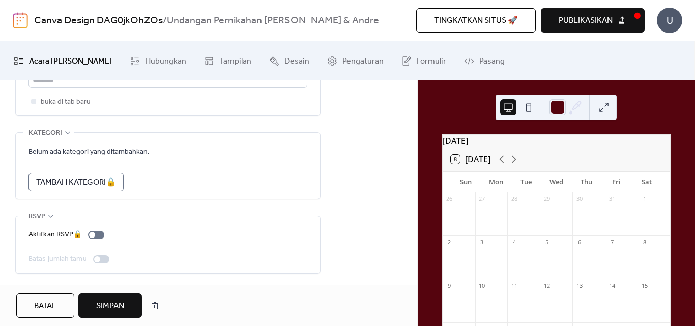
click at [119, 305] on span "Simpan" at bounding box center [110, 306] width 28 height 12
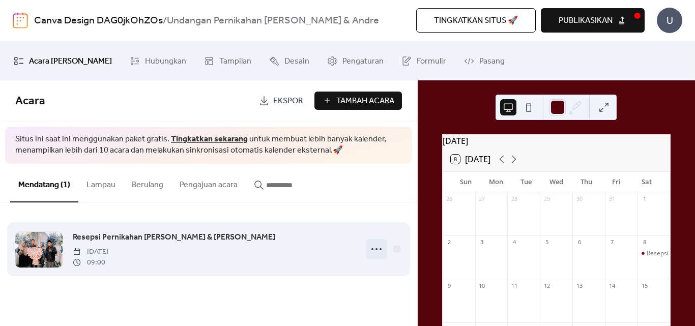
click at [377, 250] on circle at bounding box center [377, 249] width 2 height 2
click at [395, 250] on div at bounding box center [396, 248] width 7 height 7
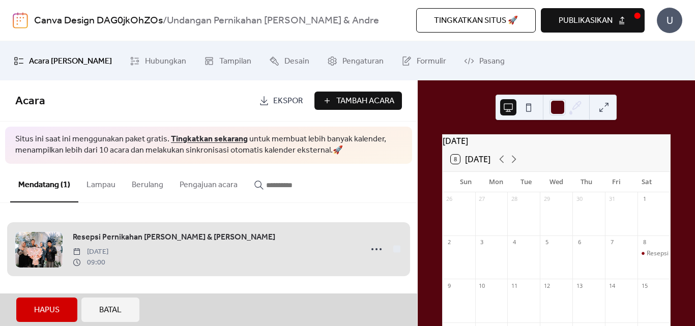
click at [119, 310] on span "Batal" at bounding box center [110, 310] width 22 height 12
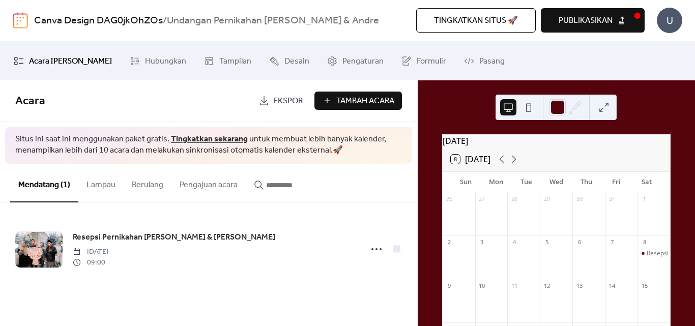
click at [290, 102] on span "Ekspor" at bounding box center [288, 101] width 30 height 12
click at [432, 163] on div "November 2025 8 Today Sun Mon Tue Wed Thu Fri Sat 26 27 28 29 30 31 1 2 3 4 5 6…" at bounding box center [556, 203] width 277 height 246
click at [403, 111] on div "Acara Ekspor Tambah Acara" at bounding box center [208, 100] width 417 height 41
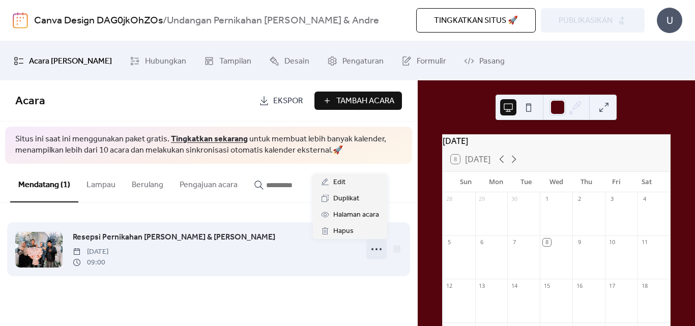
click at [375, 252] on icon at bounding box center [377, 249] width 16 height 16
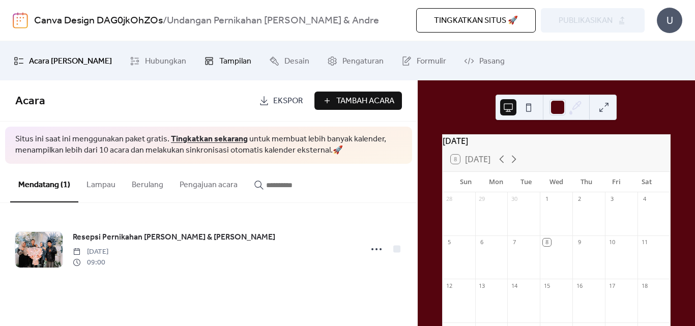
click at [219, 64] on span "Tampilan" at bounding box center [235, 61] width 32 height 16
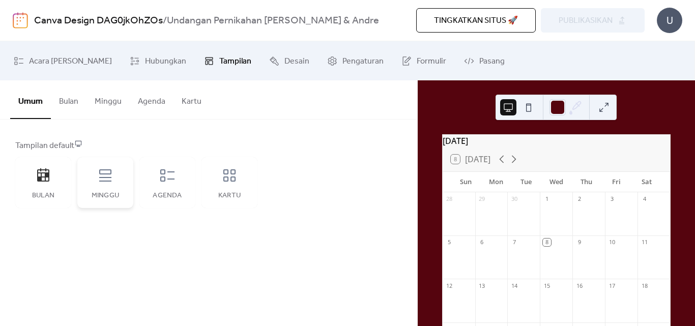
click at [101, 182] on icon at bounding box center [105, 175] width 16 height 16
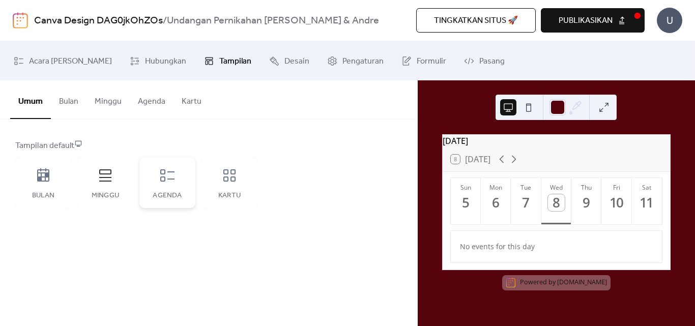
click at [176, 187] on div "Agenda" at bounding box center [167, 182] width 56 height 51
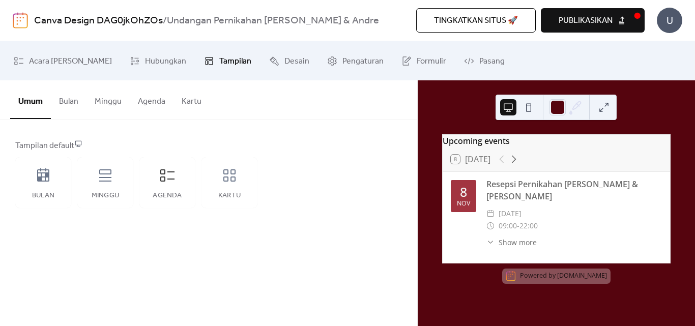
click at [493, 238] on icon at bounding box center [491, 242] width 8 height 8
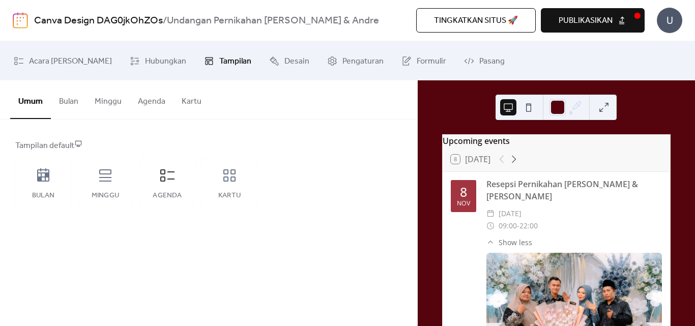
click at [490, 238] on icon at bounding box center [491, 242] width 8 height 8
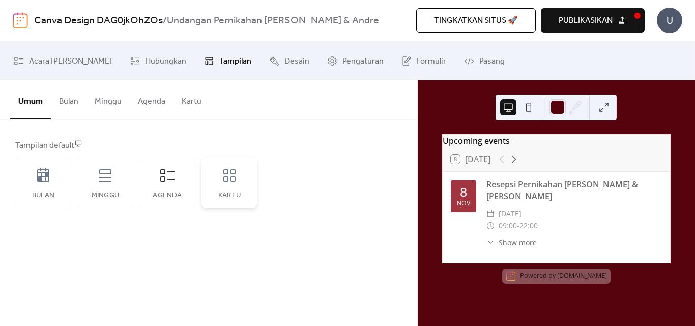
click at [234, 183] on icon at bounding box center [229, 175] width 16 height 16
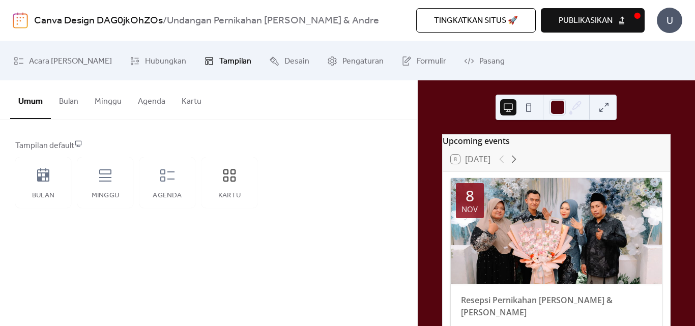
click at [188, 103] on button "Kartu" at bounding box center [192, 99] width 36 height 38
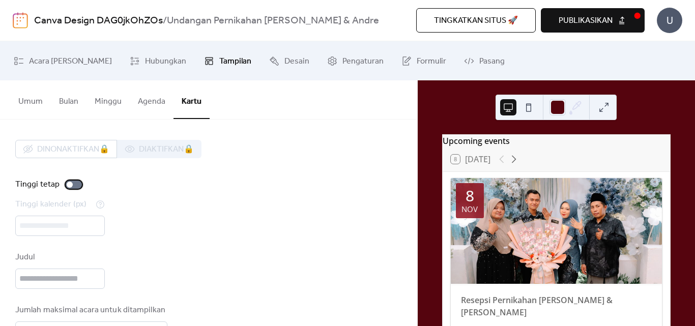
click at [69, 186] on div at bounding box center [70, 185] width 6 height 6
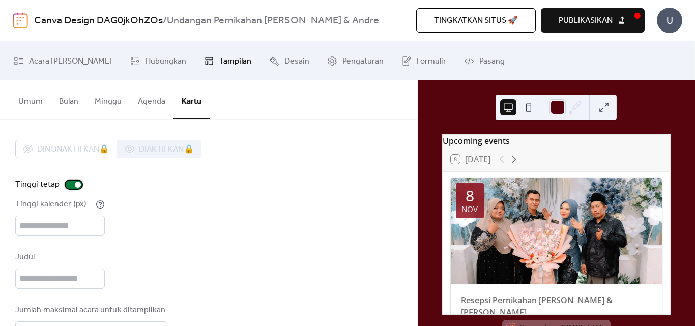
scroll to position [28, 0]
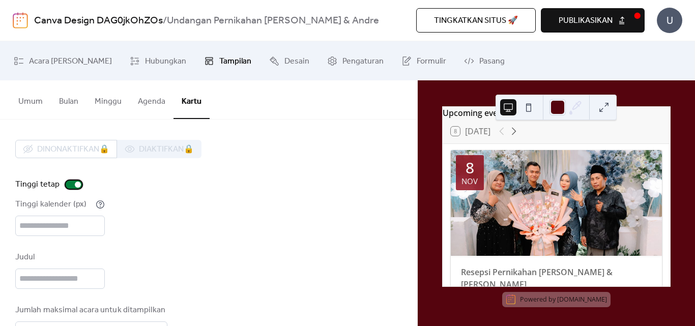
click at [75, 182] on div at bounding box center [78, 185] width 6 height 6
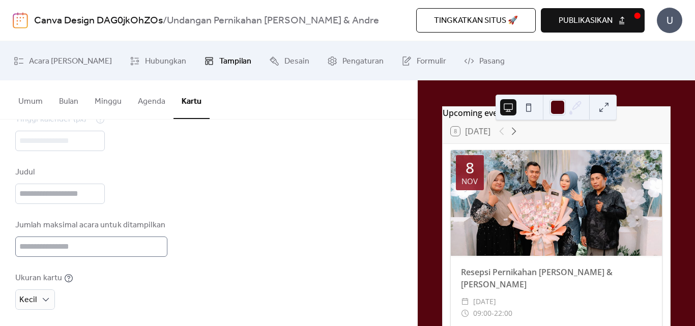
scroll to position [2, 0]
click at [105, 296] on div "Ukuran kartu Kecil" at bounding box center [208, 291] width 387 height 38
click at [302, 249] on div "Jumlah maksimal acara untuk ditampilkan **" at bounding box center [208, 238] width 387 height 38
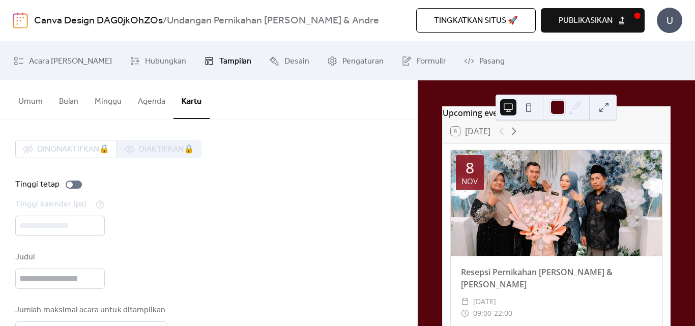
click at [29, 103] on button "Umum" at bounding box center [30, 99] width 41 height 38
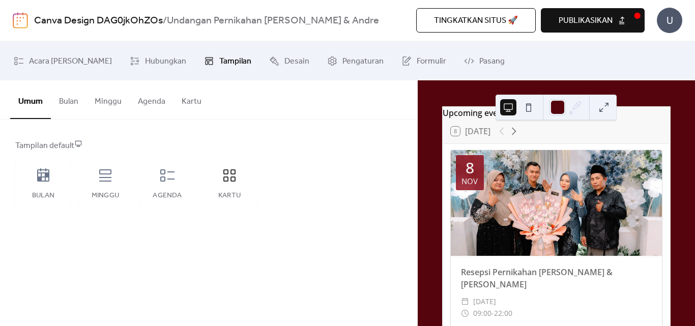
click at [303, 179] on div "Tampilan default Bulan Minggu Agenda Kartu" at bounding box center [208, 174] width 387 height 68
click at [145, 63] on span "Hubungkan" at bounding box center [165, 61] width 41 height 16
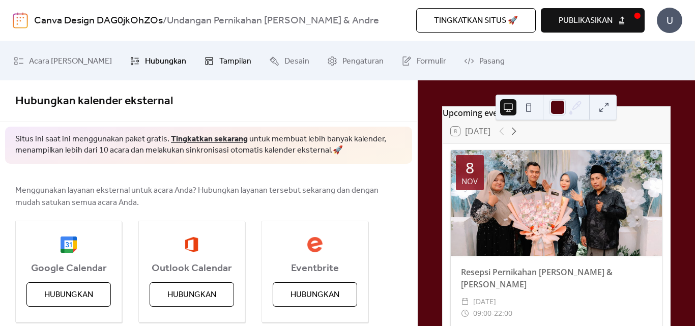
click at [219, 67] on span "Tampilan" at bounding box center [235, 61] width 32 height 16
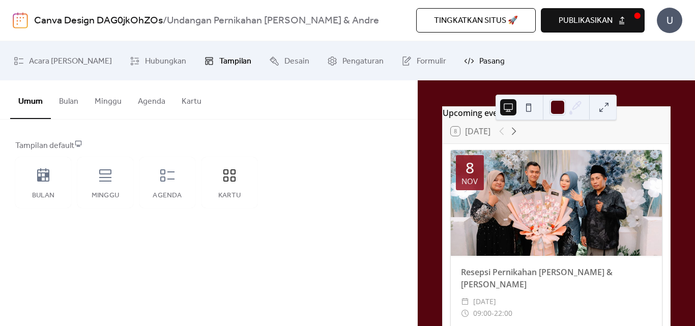
click at [465, 62] on icon at bounding box center [470, 61] width 10 height 5
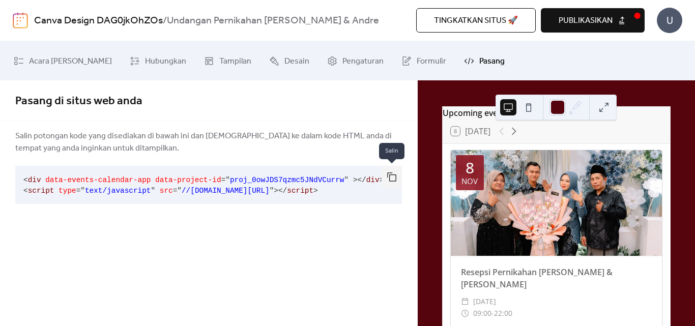
click at [392, 177] on button "button" at bounding box center [392, 177] width 20 height 22
